Goal: Navigation & Orientation: Find specific page/section

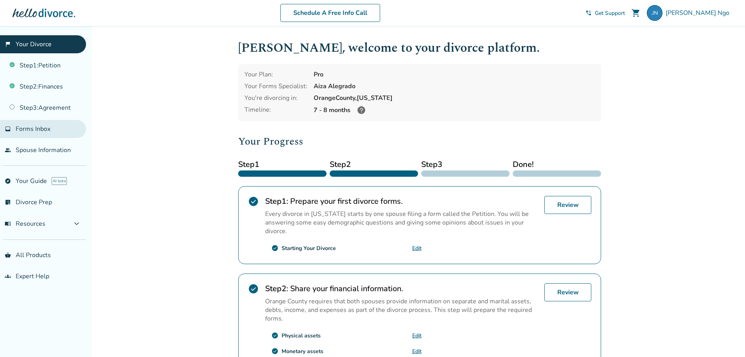
click at [45, 128] on span "Forms Inbox" at bounding box center [33, 128] width 35 height 9
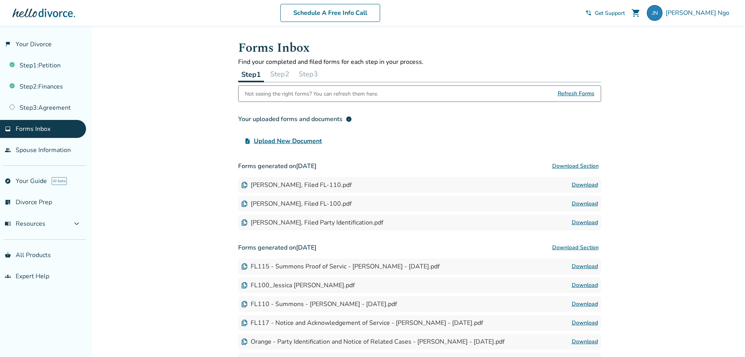
click at [165, 144] on div "Added to cart Forms Inbox Find your completed and filed forms for each step in …" at bounding box center [372, 230] width 745 height 409
click at [280, 72] on button "Step 2" at bounding box center [279, 74] width 25 height 16
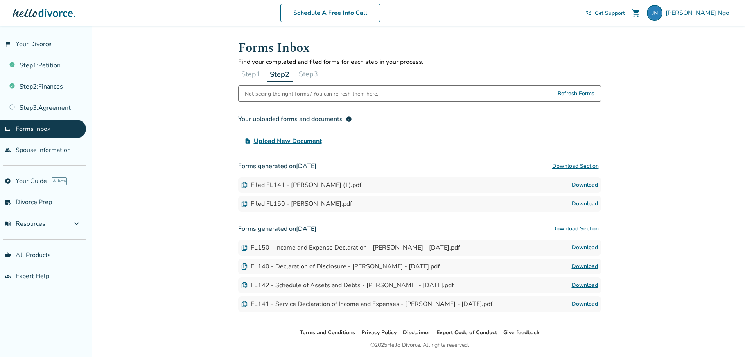
click at [304, 77] on button "Step 3" at bounding box center [308, 74] width 25 height 16
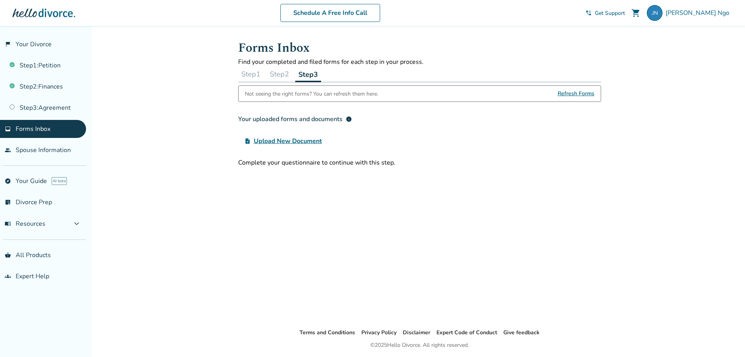
click at [252, 75] on button "Step 1" at bounding box center [250, 74] width 25 height 16
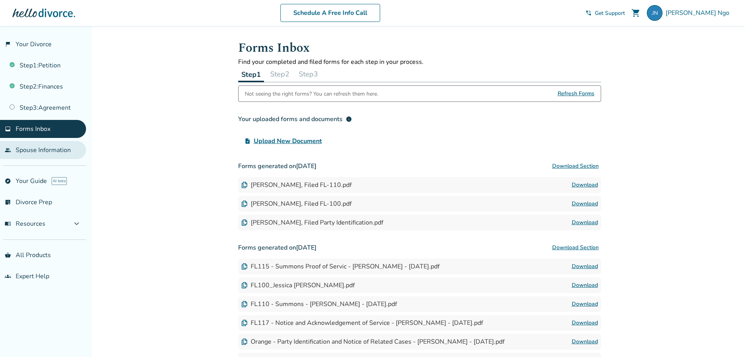
click at [32, 149] on link "people Spouse Information" at bounding box center [43, 150] width 86 height 18
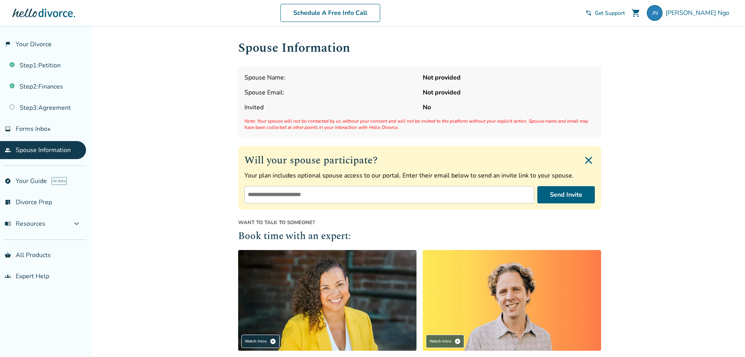
click at [190, 152] on div "Added to cart Spouse Information Spouse Name: Not provided Spouse Email: Not pr…" at bounding box center [372, 261] width 745 height 470
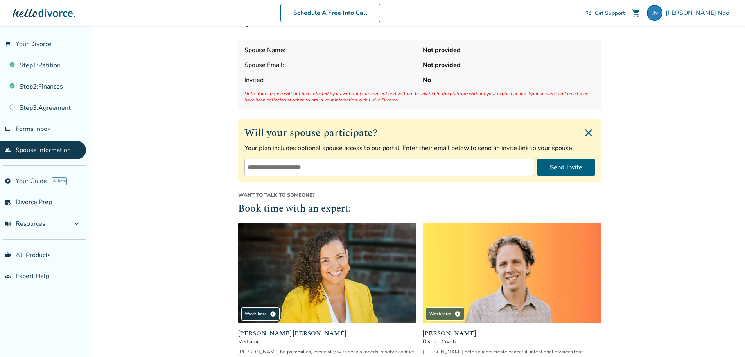
scroll to position [39, 0]
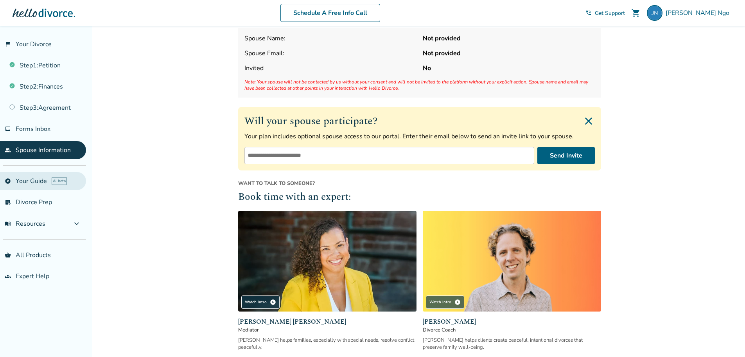
click at [32, 179] on link "explore Your Guide AI beta" at bounding box center [43, 181] width 86 height 18
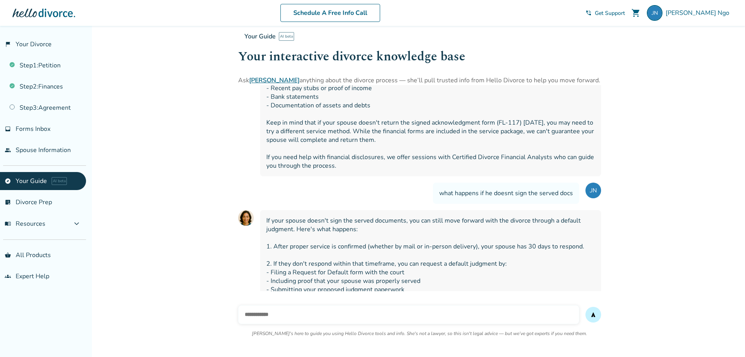
scroll to position [2985, 0]
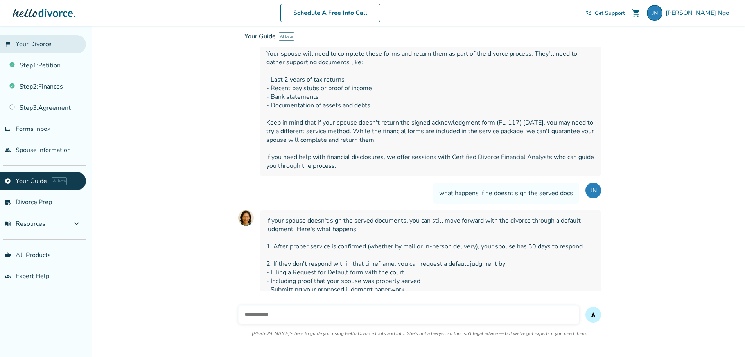
click at [29, 46] on link "flag_2 Your Divorce" at bounding box center [43, 44] width 86 height 18
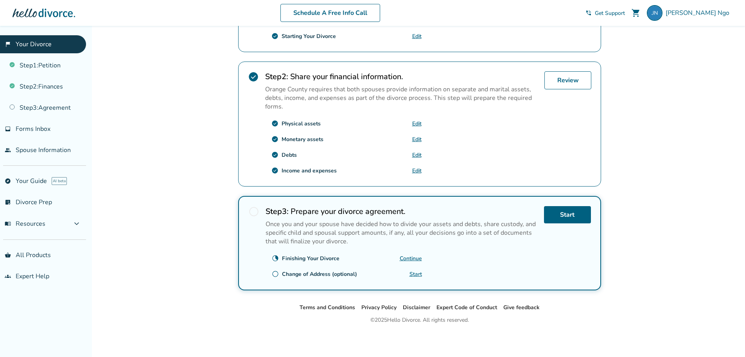
scroll to position [212, 0]
click at [175, 165] on div "Added to cart [PERSON_NAME] , welcome to your divorce platform. Your Plan: Pro …" at bounding box center [372, 84] width 745 height 543
click at [621, 32] on div "Added to cart [PERSON_NAME] , welcome to your divorce platform. Your Plan: Pro …" at bounding box center [372, 84] width 745 height 543
